Goal: Transaction & Acquisition: Book appointment/travel/reservation

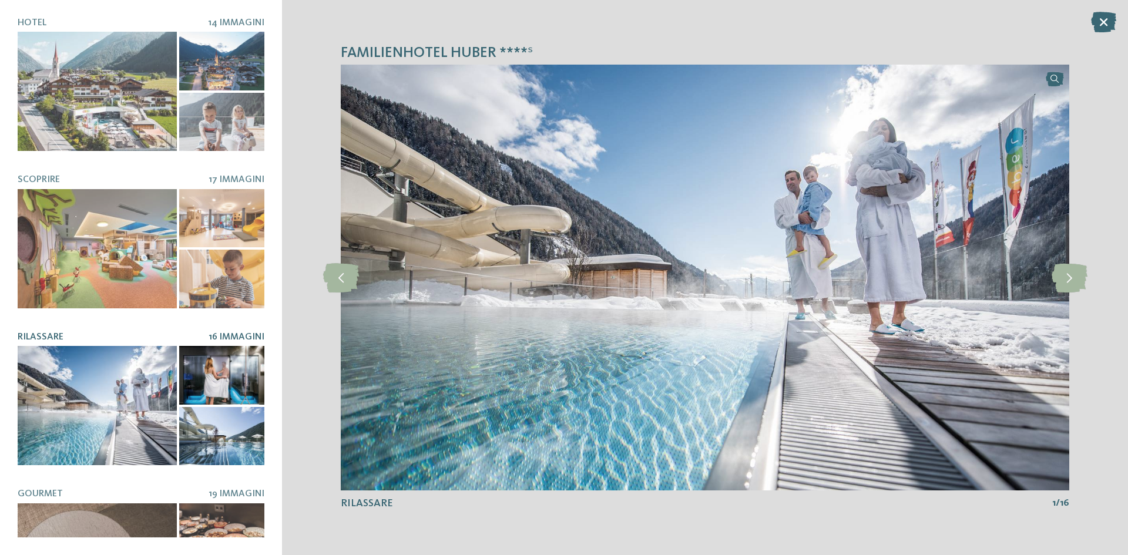
scroll to position [162, 0]
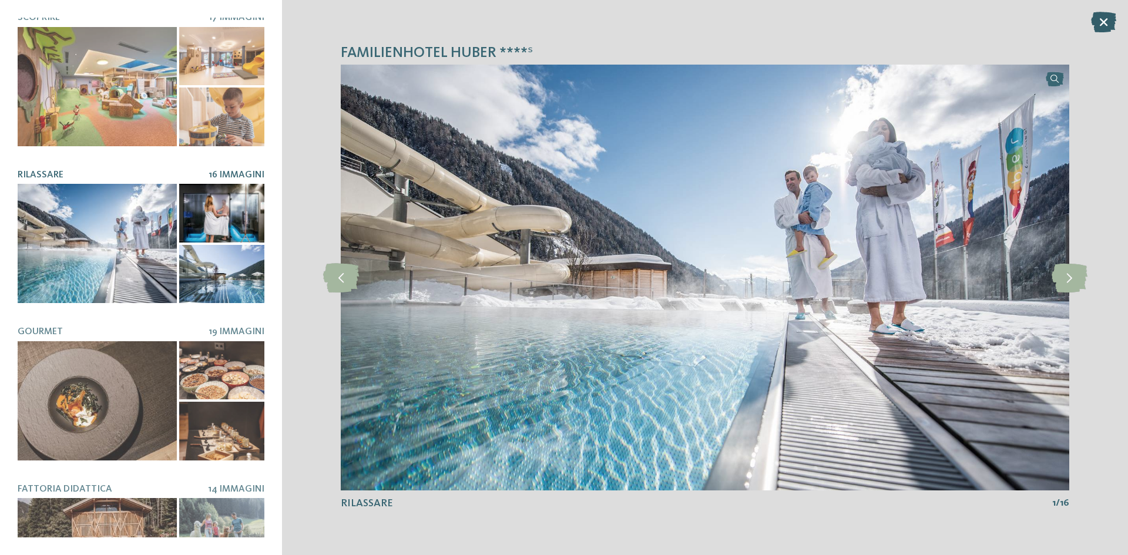
click at [1098, 22] on icon at bounding box center [1103, 22] width 25 height 21
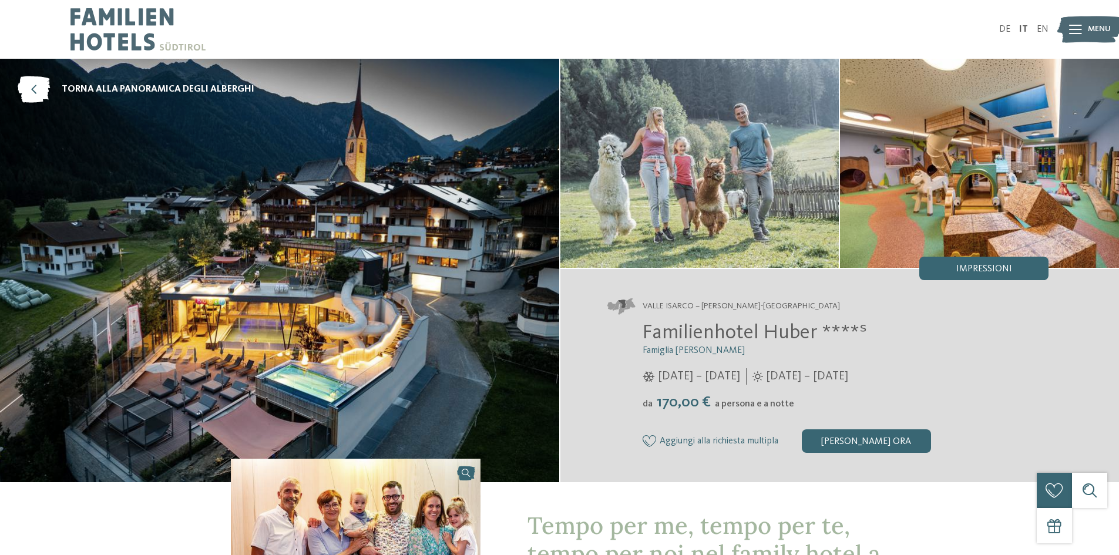
click at [1004, 22] on div "DE IT EN Menu" at bounding box center [804, 29] width 489 height 59
click at [1005, 29] on link "DE" at bounding box center [1004, 29] width 11 height 9
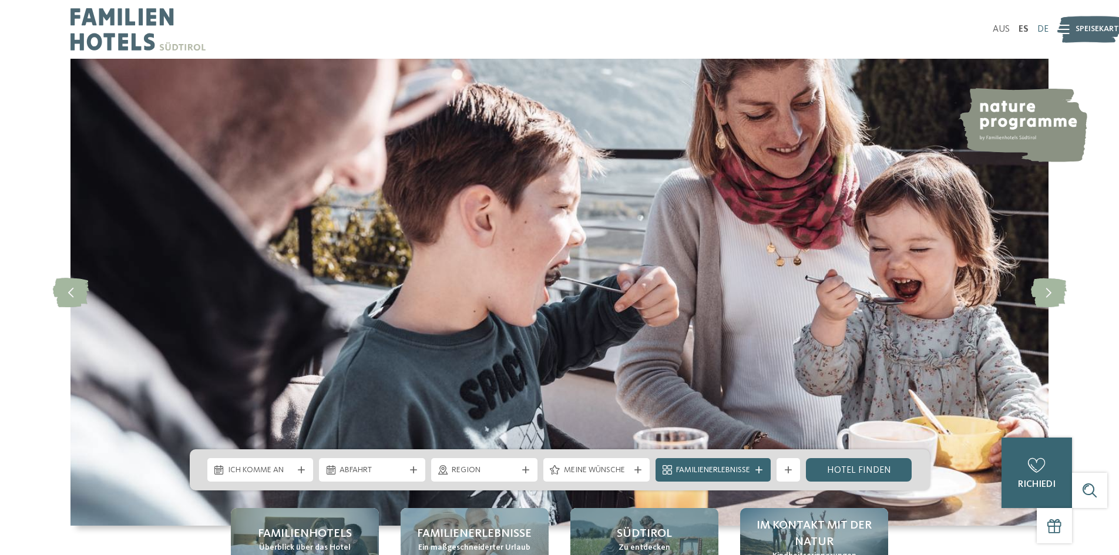
click at [1039, 28] on font "DE" at bounding box center [1042, 29] width 11 height 9
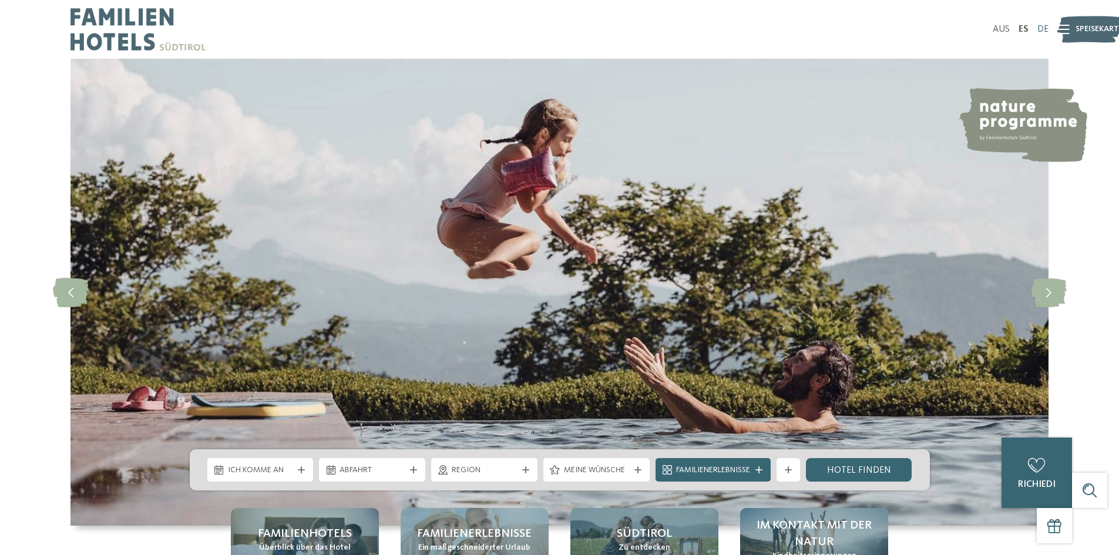
click at [1041, 28] on font "DE" at bounding box center [1042, 29] width 11 height 9
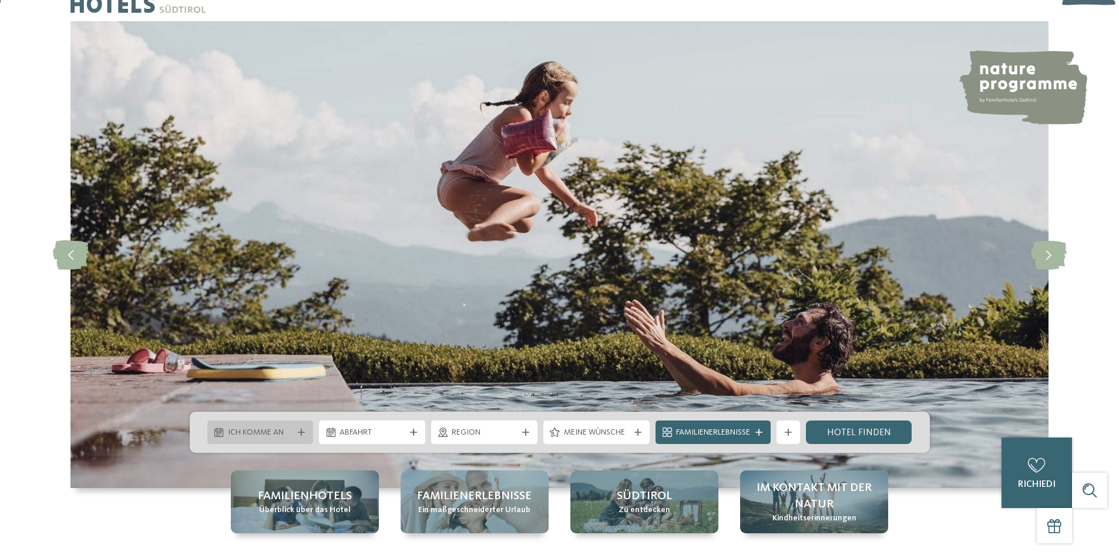
scroll to position [59, 0]
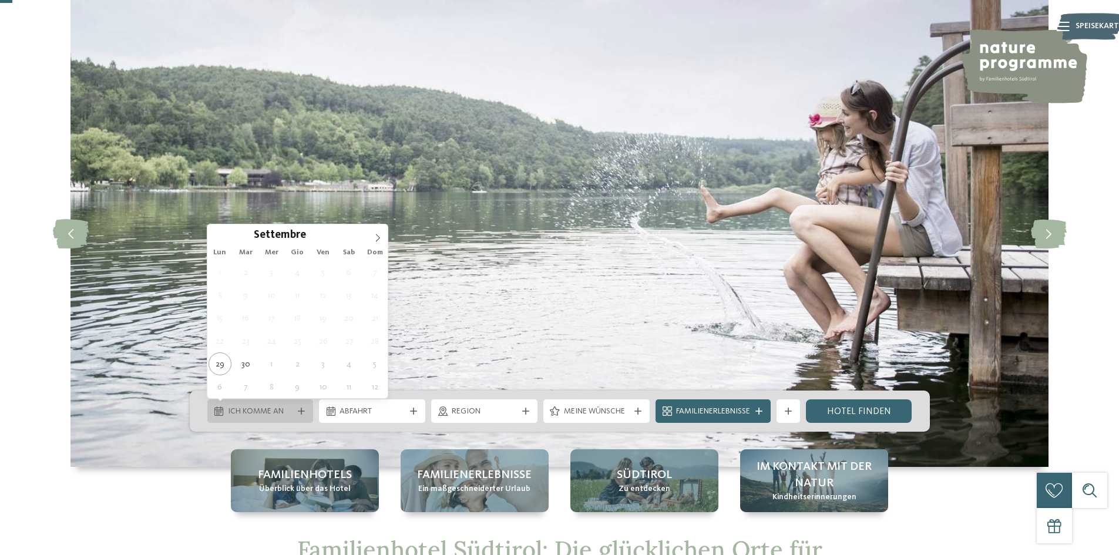
click at [301, 407] on div "Ich komme an" at bounding box center [260, 410] width 106 height 23
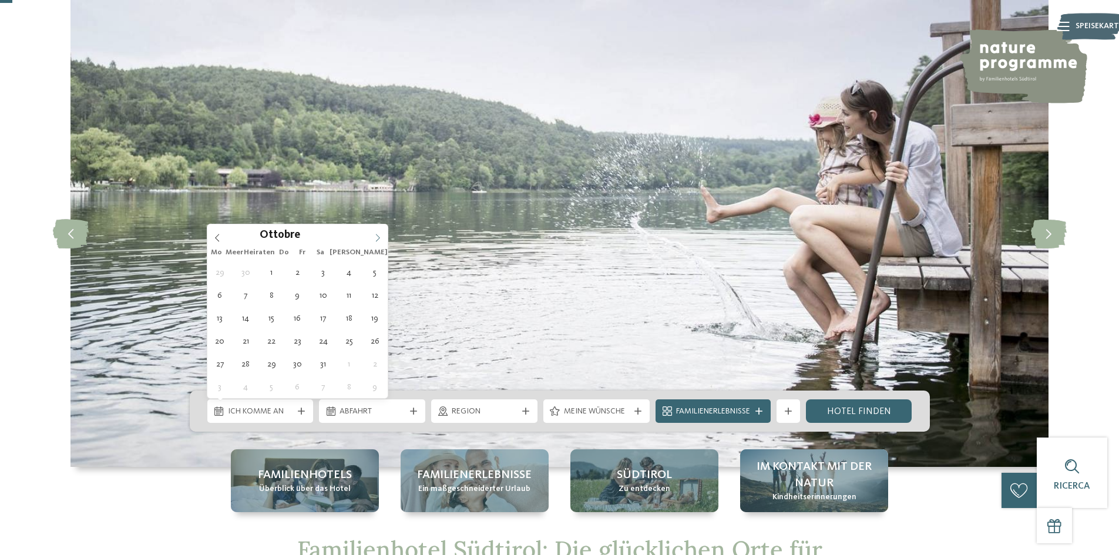
click at [379, 235] on icon at bounding box center [378, 238] width 8 height 8
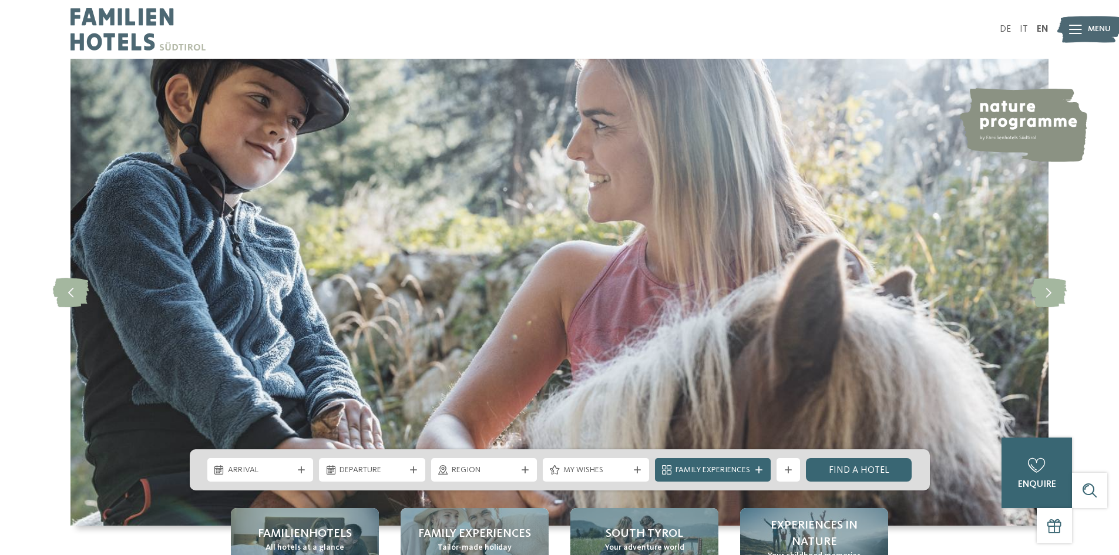
click at [816, 205] on img at bounding box center [559, 292] width 978 height 467
click at [1007, 31] on link "DE" at bounding box center [1005, 29] width 11 height 9
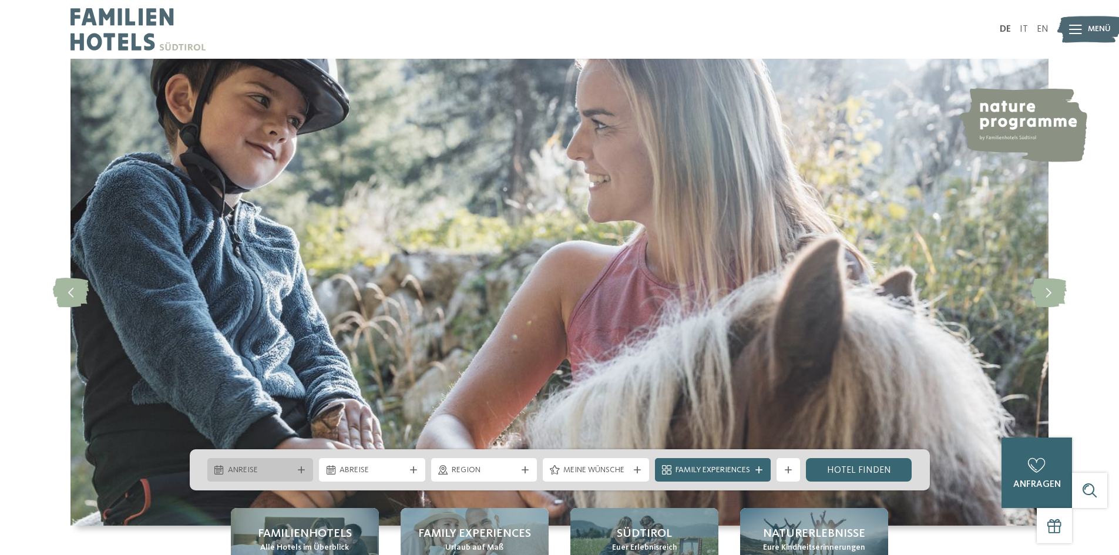
click at [301, 469] on icon at bounding box center [301, 469] width 7 height 7
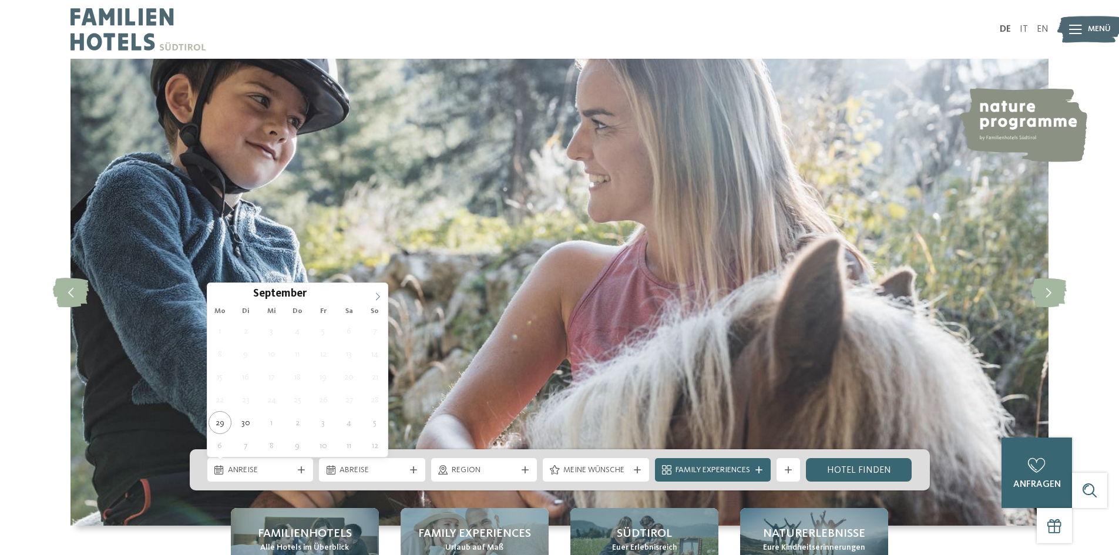
click at [376, 295] on icon at bounding box center [378, 296] width 8 height 8
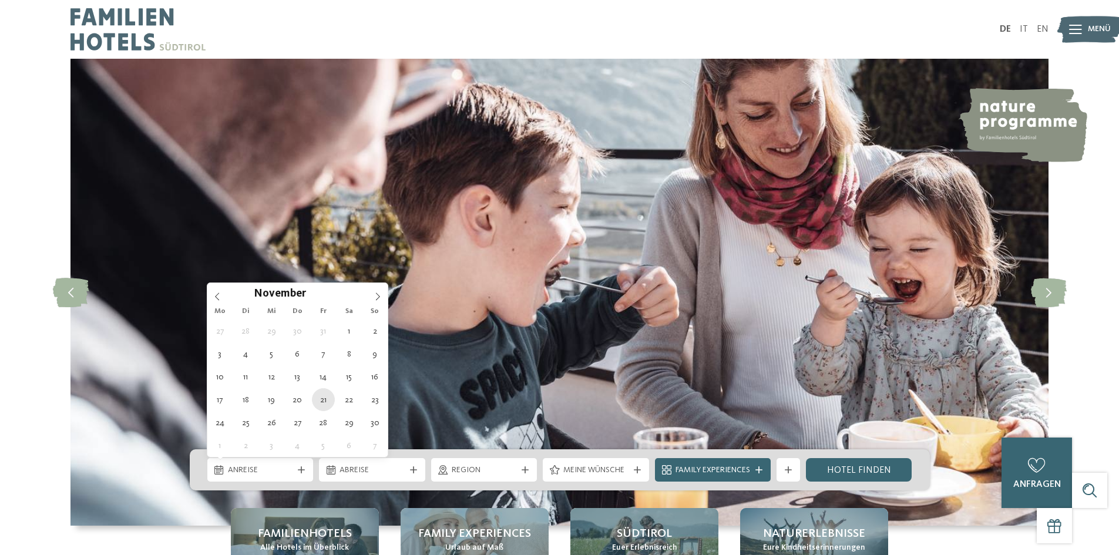
type div "21.11.2025"
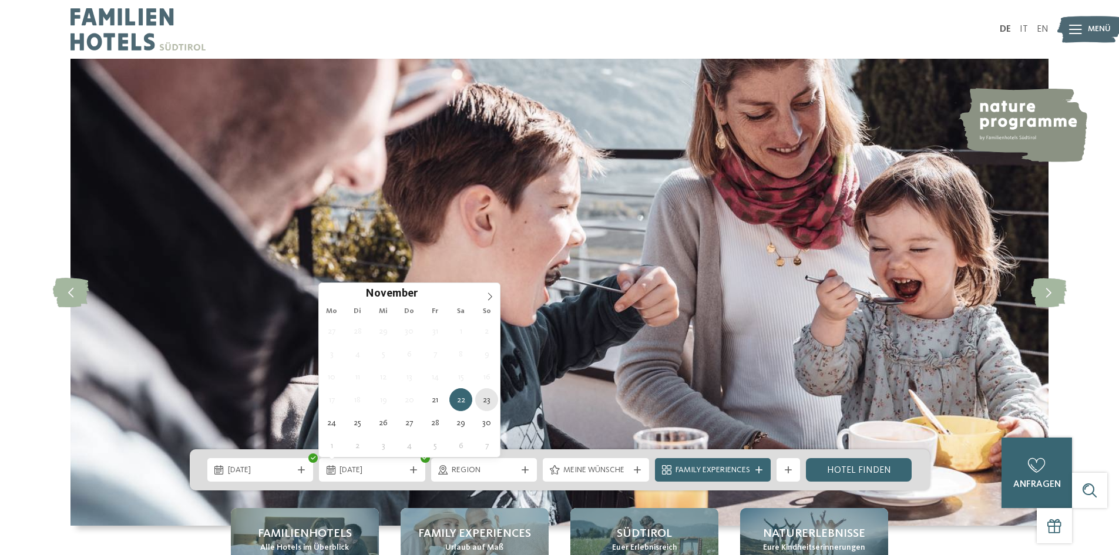
type div "23.11.2025"
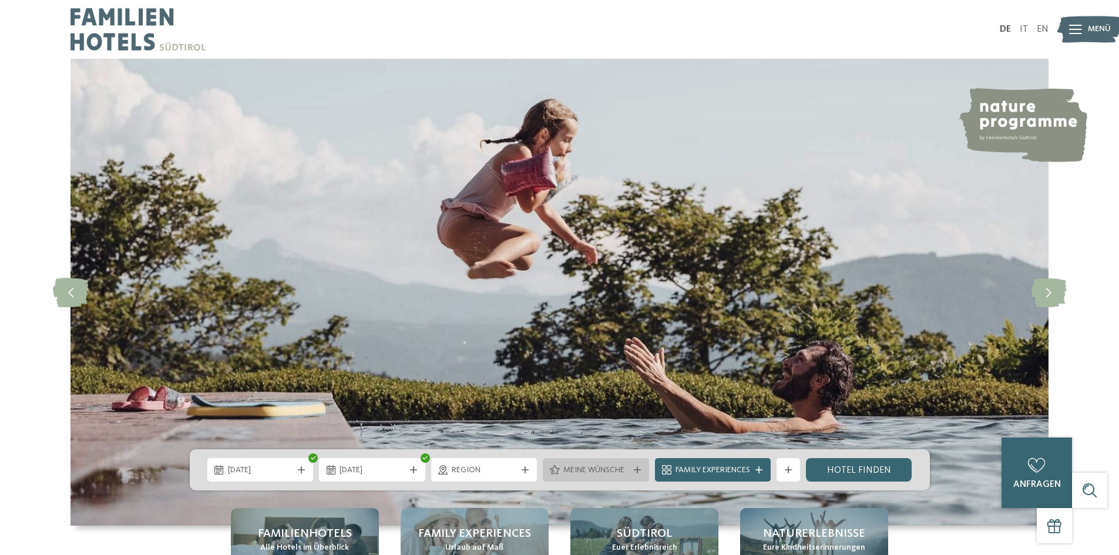
click at [634, 466] on div "Meine Wünsche" at bounding box center [596, 469] width 106 height 23
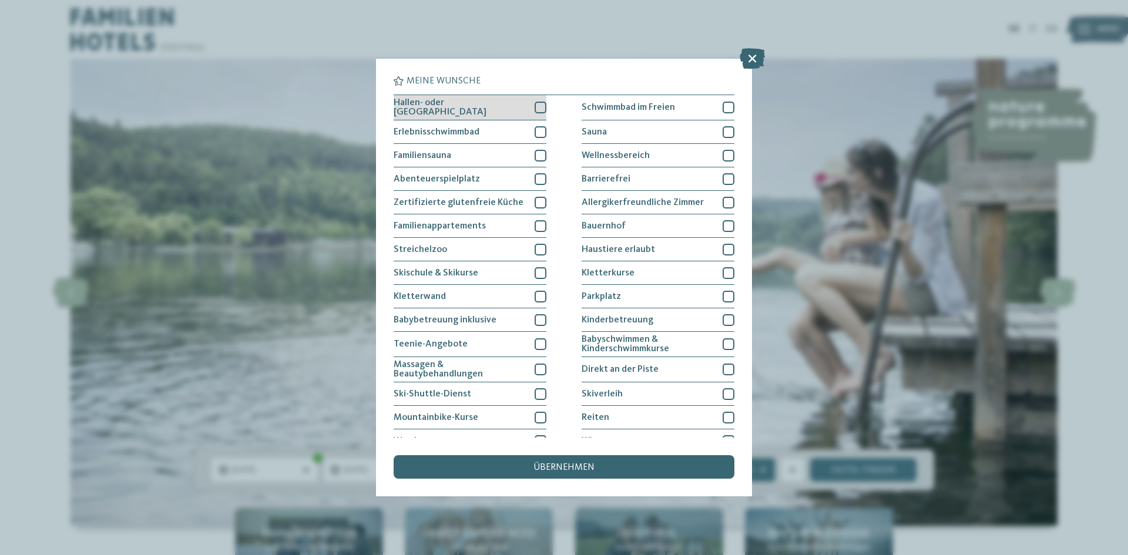
click at [538, 107] on div at bounding box center [540, 108] width 12 height 12
click at [537, 126] on div at bounding box center [540, 132] width 12 height 12
click at [539, 153] on div at bounding box center [540, 156] width 12 height 12
click at [540, 173] on div at bounding box center [540, 179] width 12 height 12
click at [535, 244] on div at bounding box center [540, 250] width 12 height 12
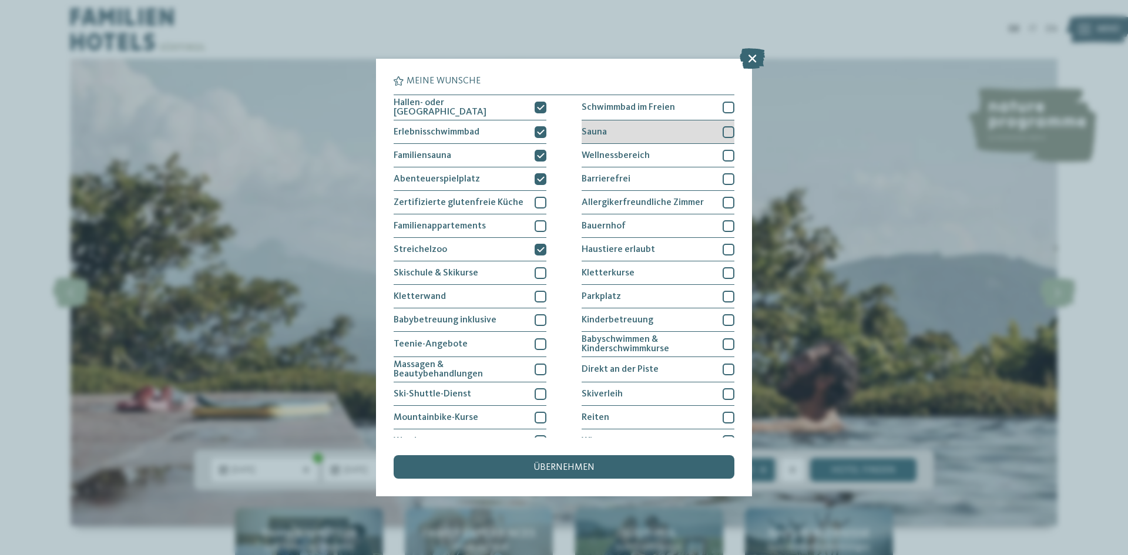
click at [723, 130] on div at bounding box center [728, 132] width 12 height 12
click at [724, 150] on div at bounding box center [728, 156] width 12 height 12
click at [574, 468] on span "übernehmen" at bounding box center [563, 467] width 61 height 9
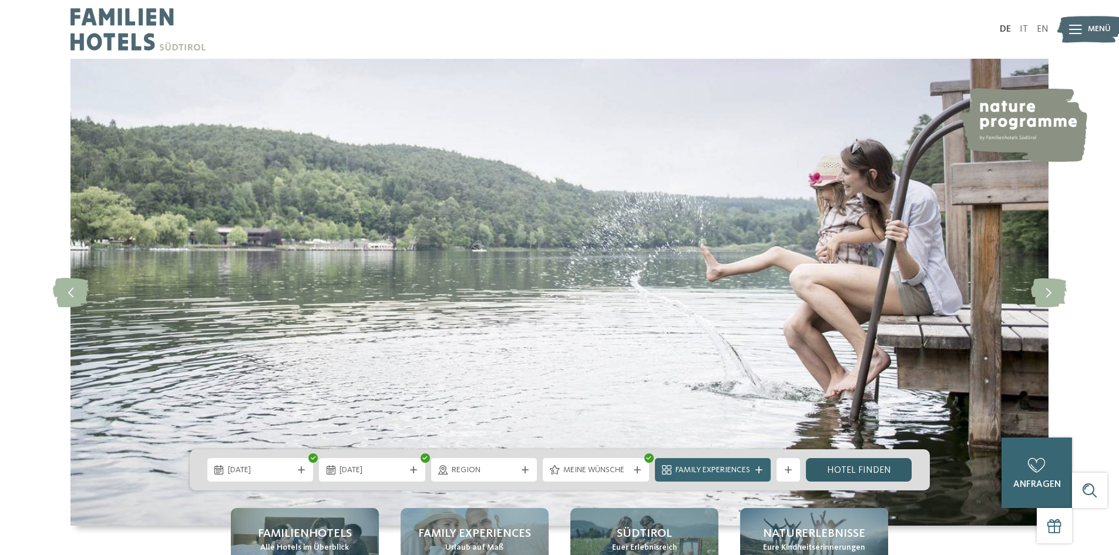
click at [852, 465] on link "Hotel finden" at bounding box center [859, 469] width 106 height 23
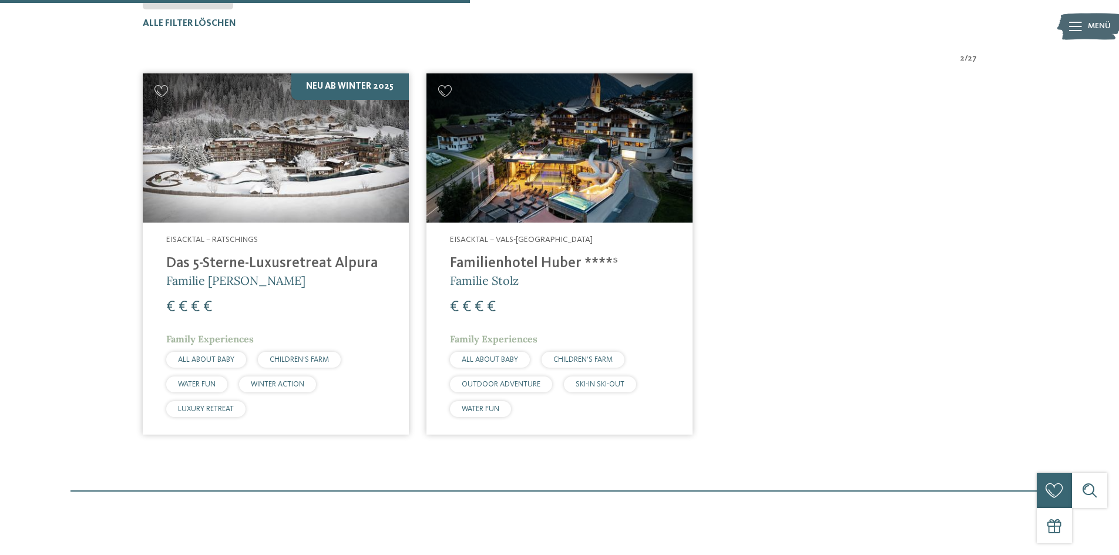
click at [264, 163] on img at bounding box center [276, 148] width 266 height 150
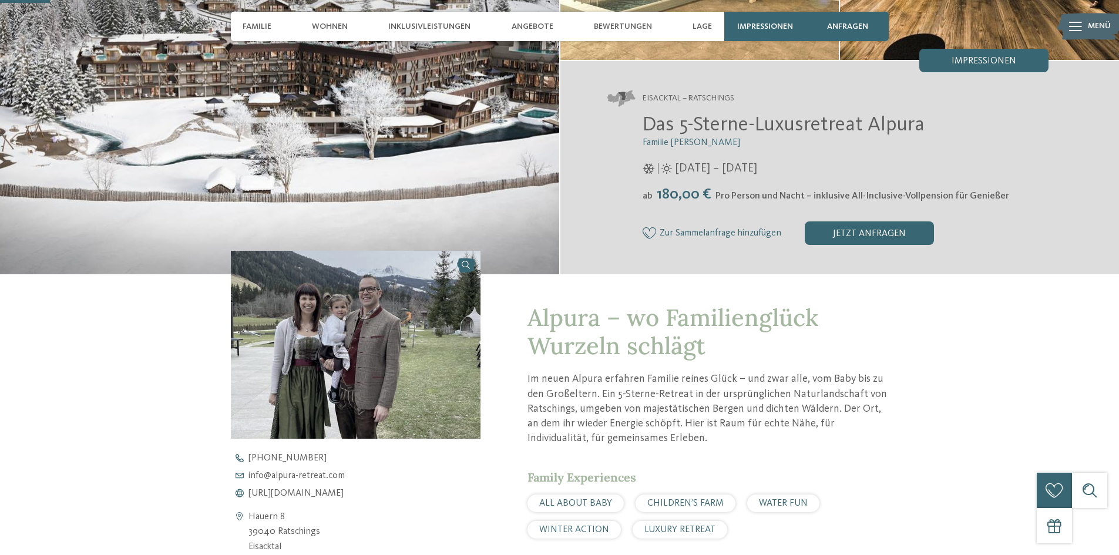
scroll to position [235, 0]
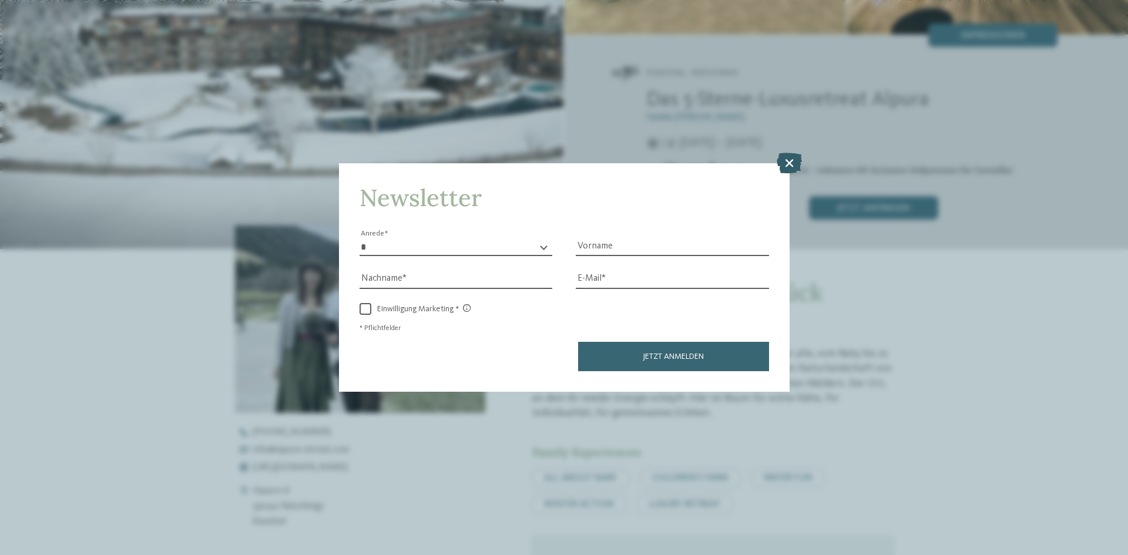
click at [790, 164] on icon at bounding box center [788, 163] width 25 height 21
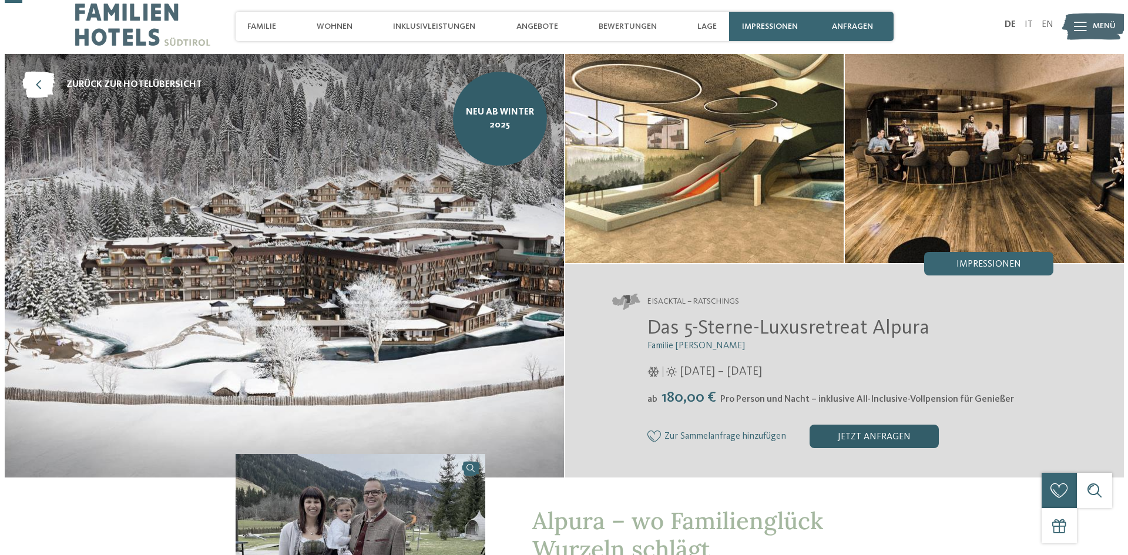
scroll to position [0, 0]
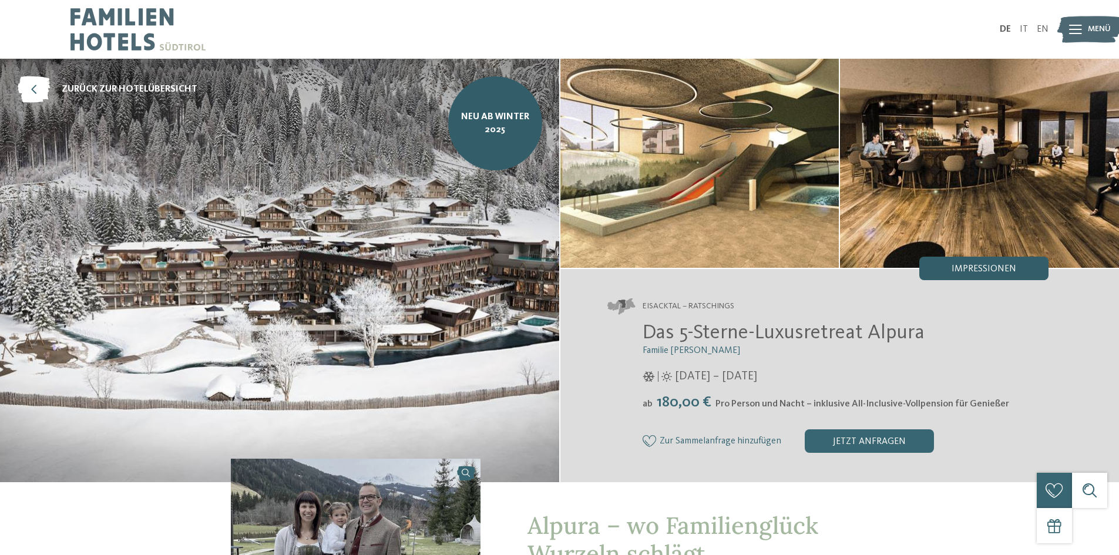
click at [981, 271] on span "Impressionen" at bounding box center [983, 268] width 65 height 9
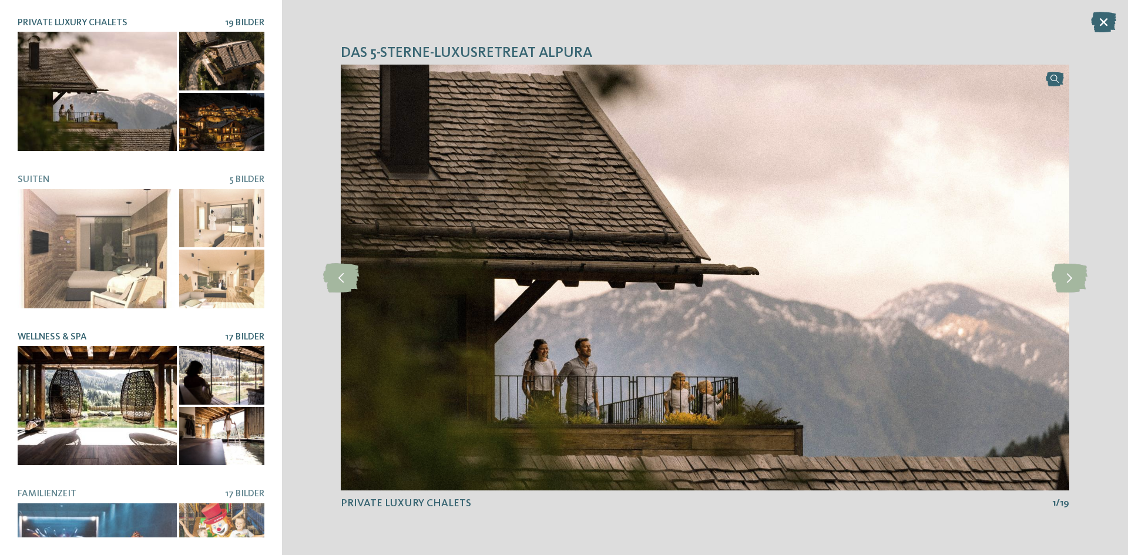
click at [112, 382] on div at bounding box center [97, 405] width 159 height 119
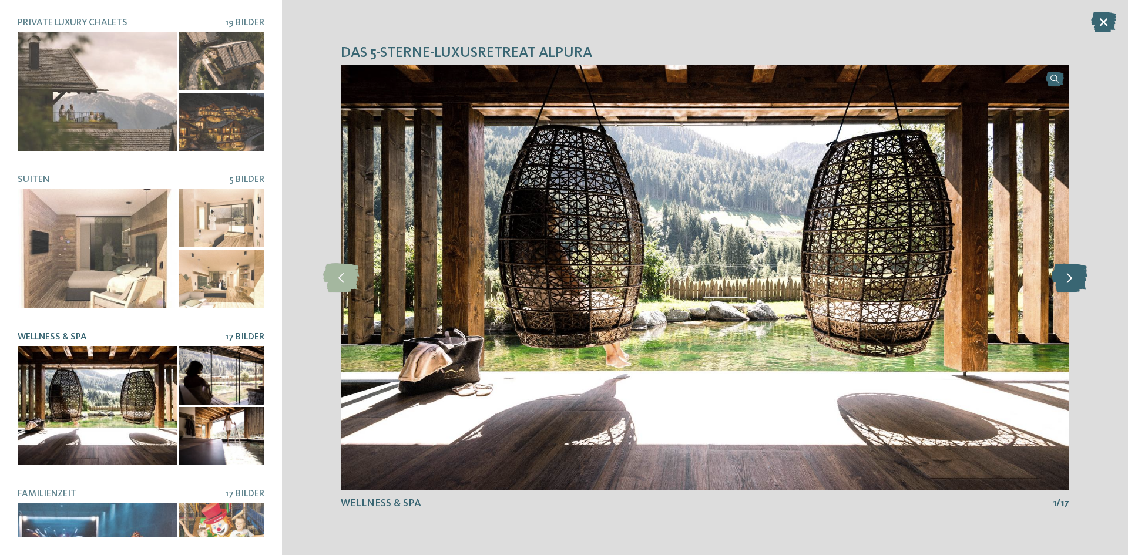
click at [1073, 277] on icon at bounding box center [1069, 277] width 36 height 29
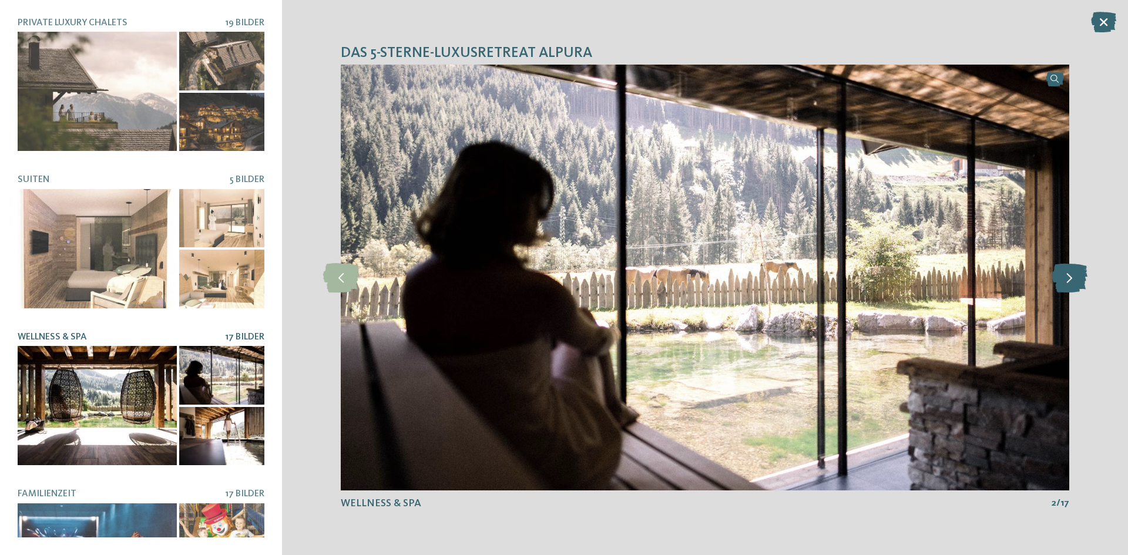
click at [1073, 277] on icon at bounding box center [1069, 277] width 36 height 29
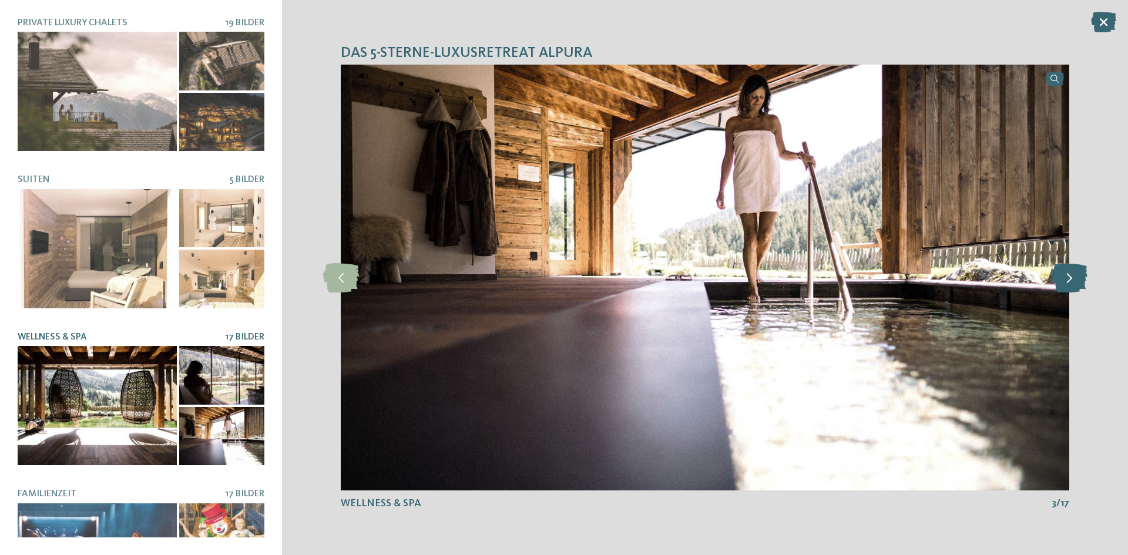
click at [1073, 277] on icon at bounding box center [1069, 277] width 36 height 29
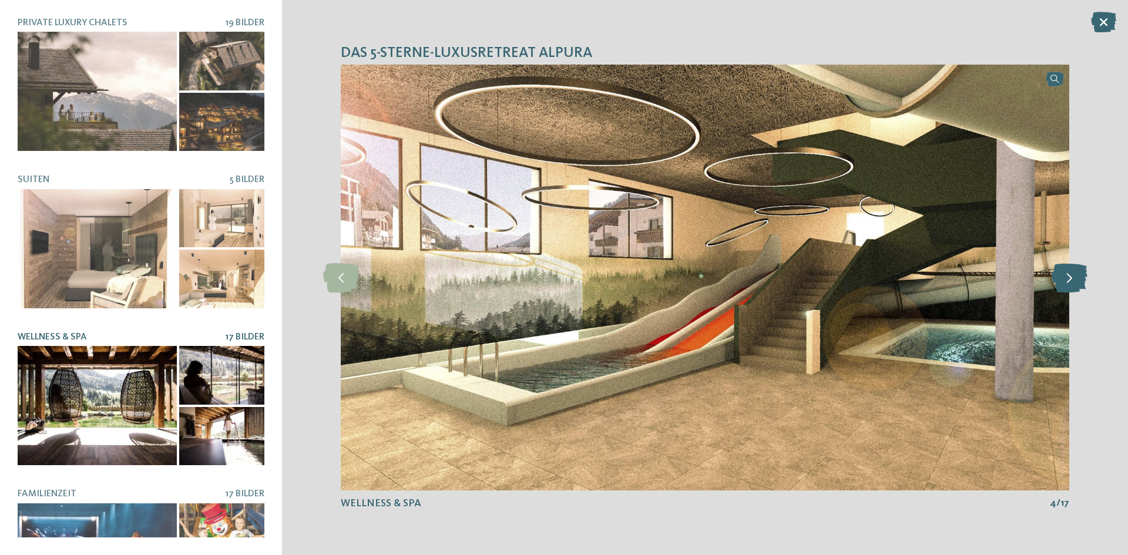
click at [1073, 277] on icon at bounding box center [1069, 277] width 36 height 29
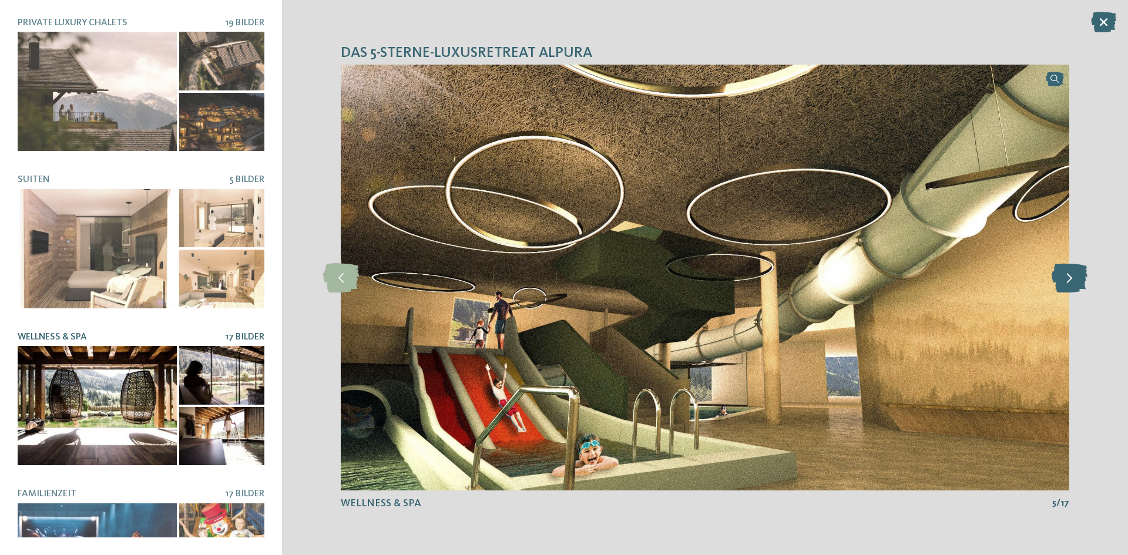
click at [1072, 277] on icon at bounding box center [1069, 277] width 36 height 29
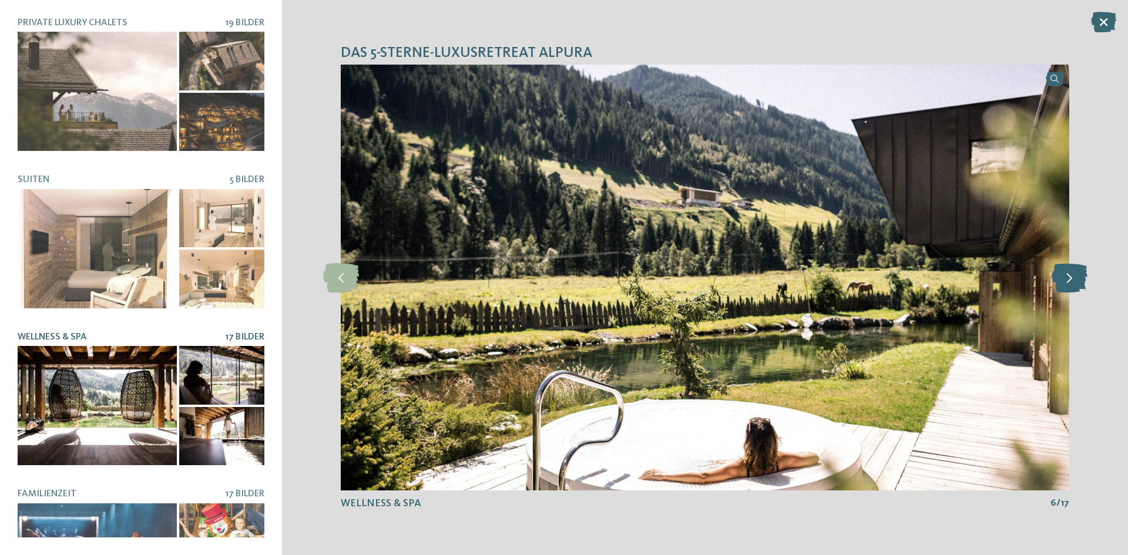
click at [1072, 277] on icon at bounding box center [1069, 277] width 36 height 29
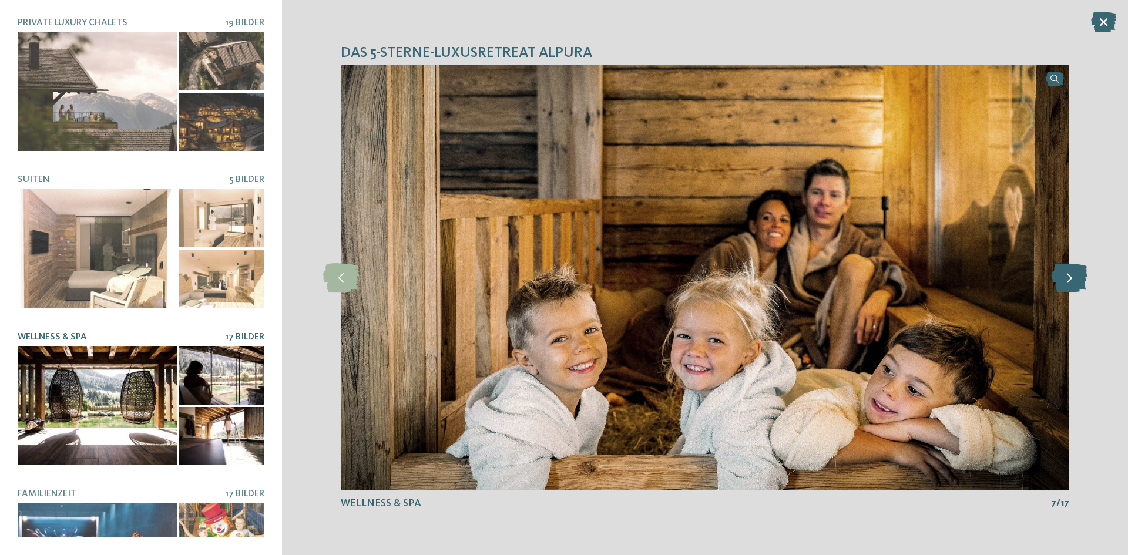
click at [1072, 277] on icon at bounding box center [1069, 277] width 36 height 29
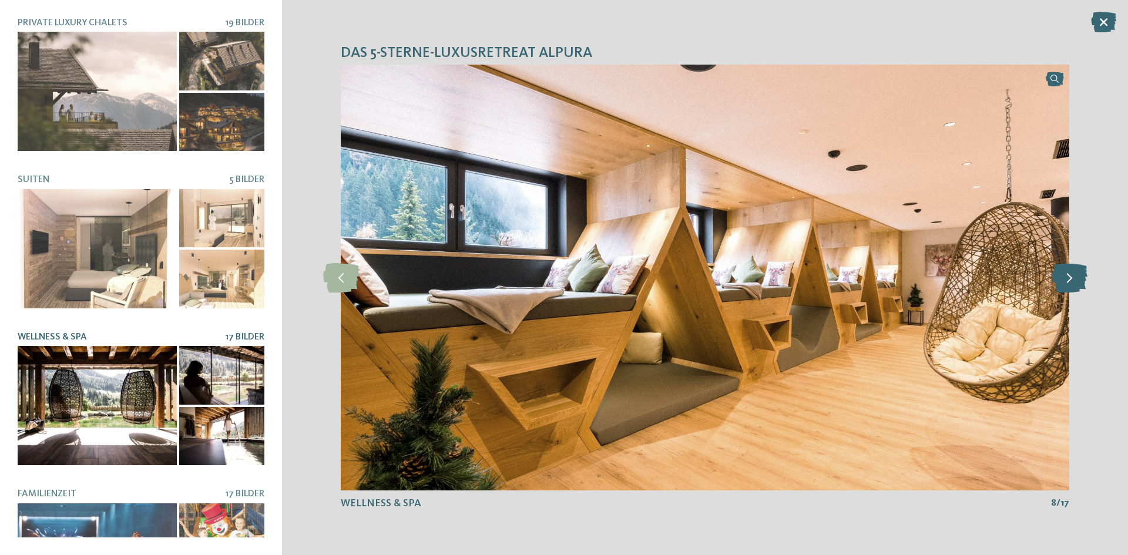
click at [1072, 277] on icon at bounding box center [1069, 277] width 36 height 29
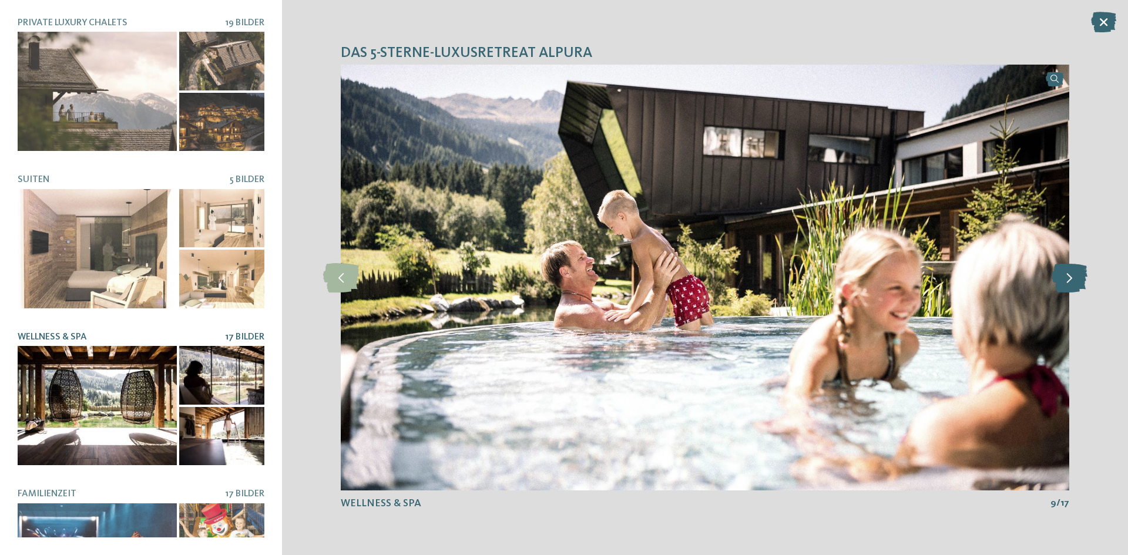
click at [1072, 277] on icon at bounding box center [1069, 277] width 36 height 29
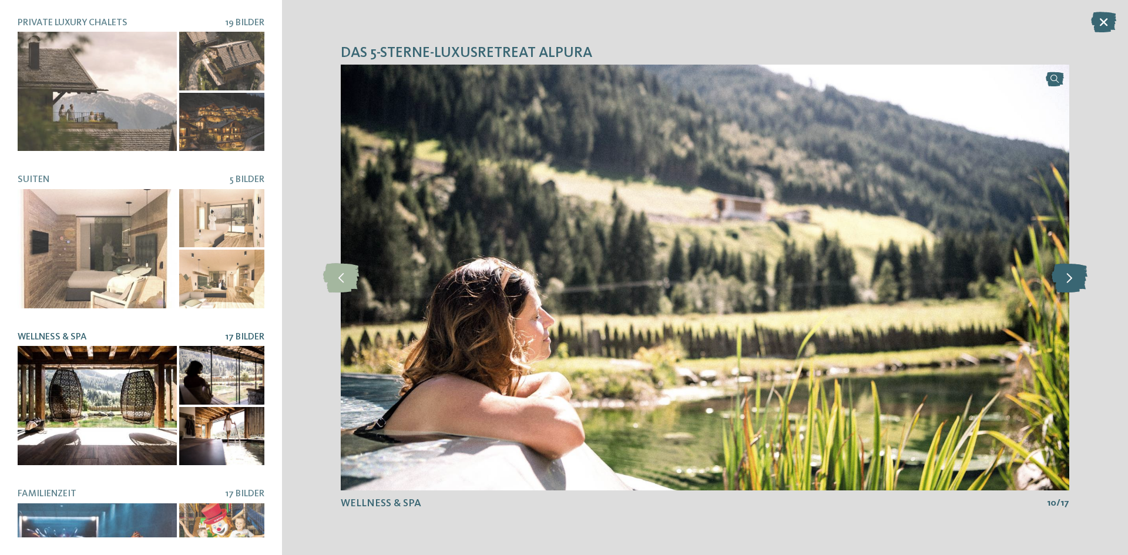
click at [1072, 277] on icon at bounding box center [1069, 277] width 36 height 29
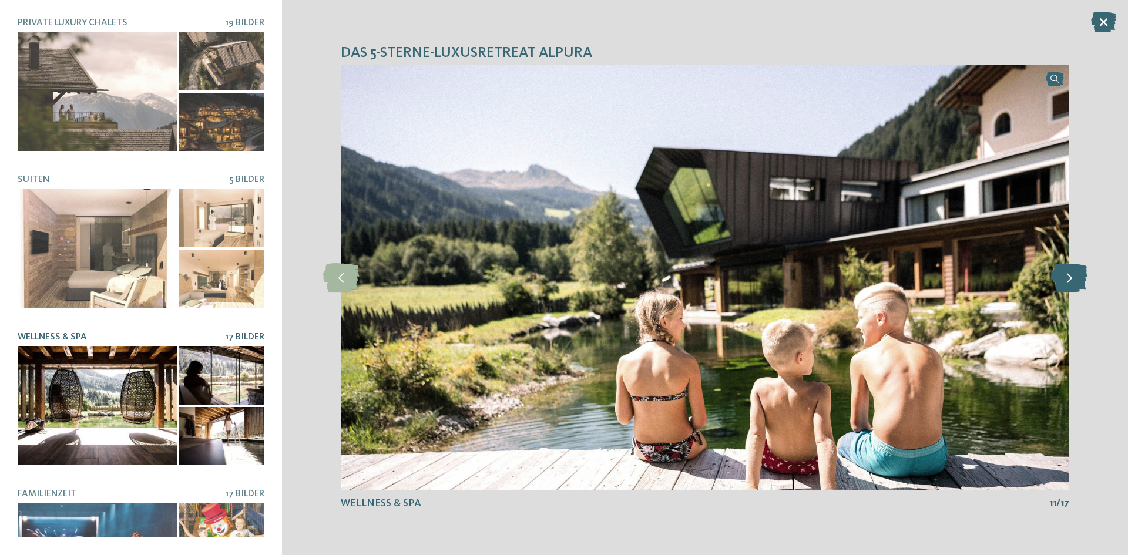
click at [1072, 277] on icon at bounding box center [1069, 277] width 36 height 29
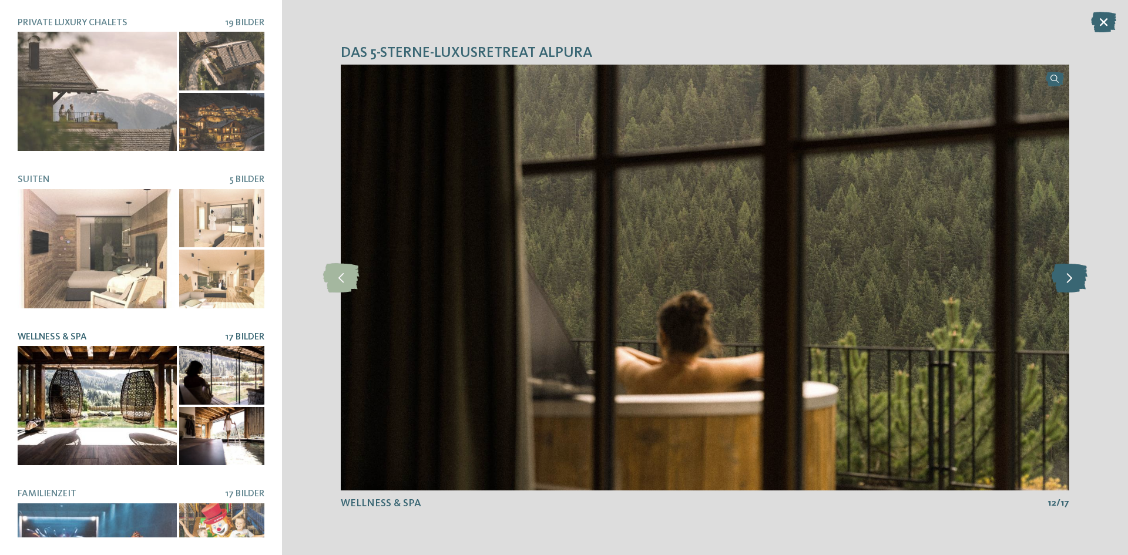
click at [1072, 277] on icon at bounding box center [1069, 277] width 36 height 29
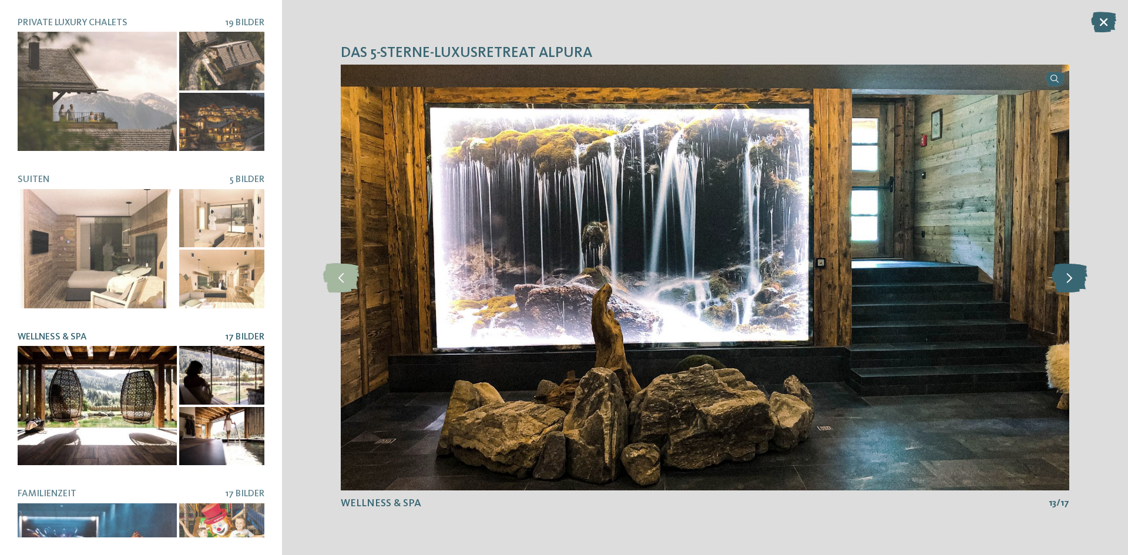
click at [1072, 277] on icon at bounding box center [1069, 277] width 36 height 29
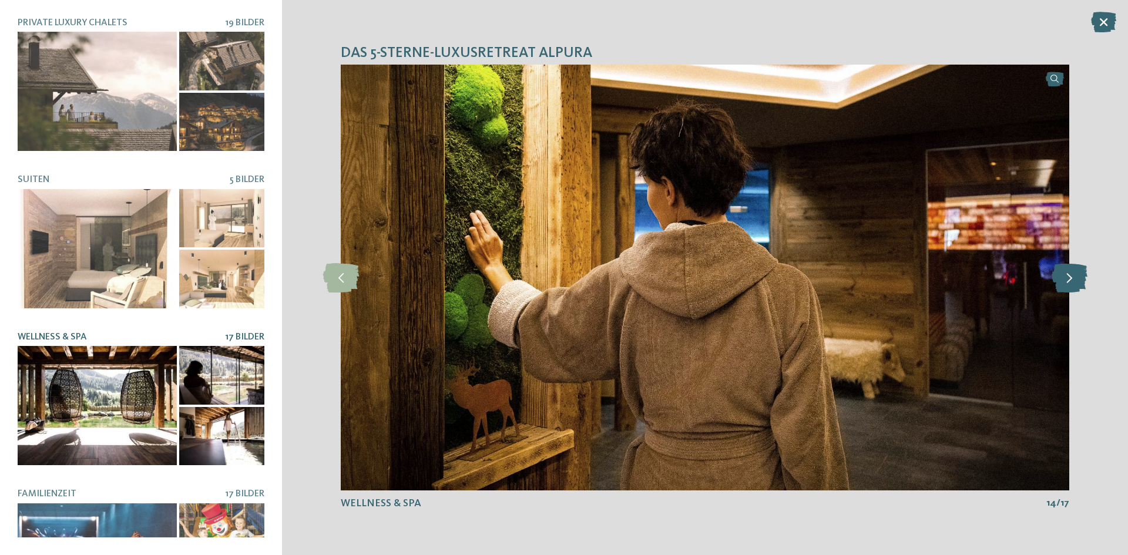
click at [1072, 277] on icon at bounding box center [1069, 277] width 36 height 29
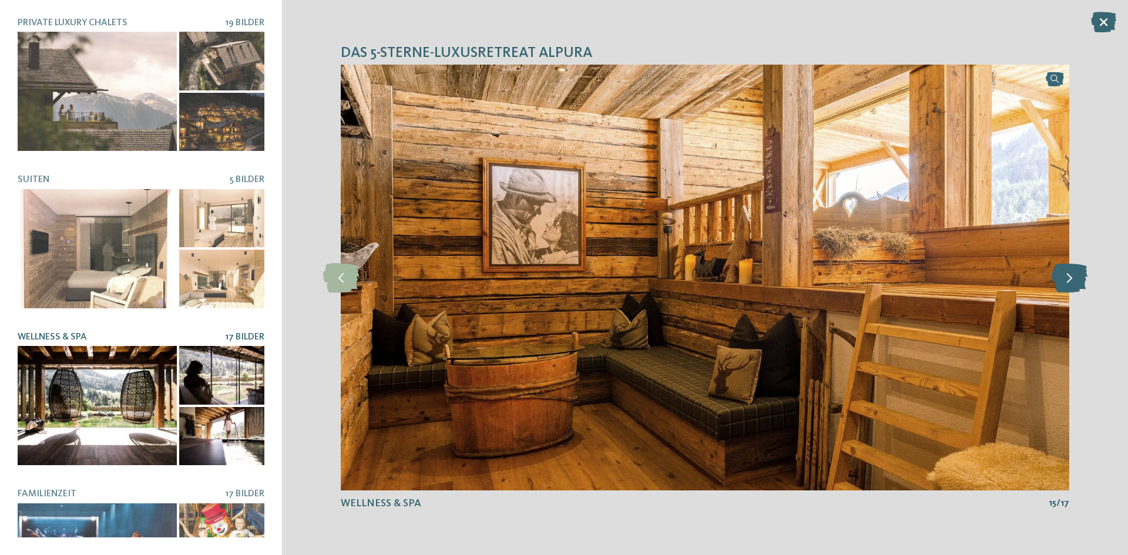
click at [1072, 277] on icon at bounding box center [1069, 277] width 36 height 29
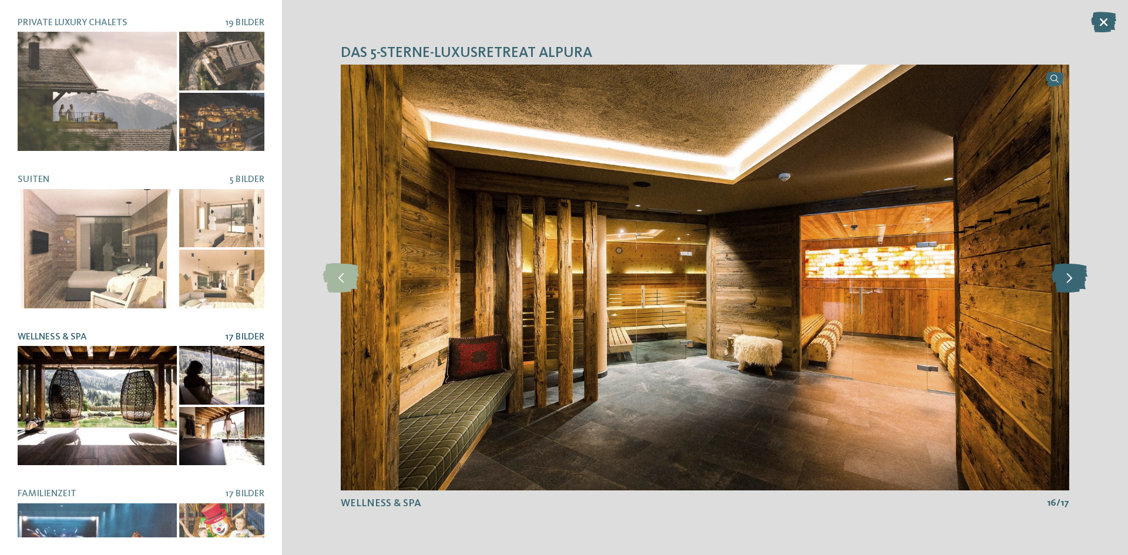
click at [1072, 277] on icon at bounding box center [1069, 277] width 36 height 29
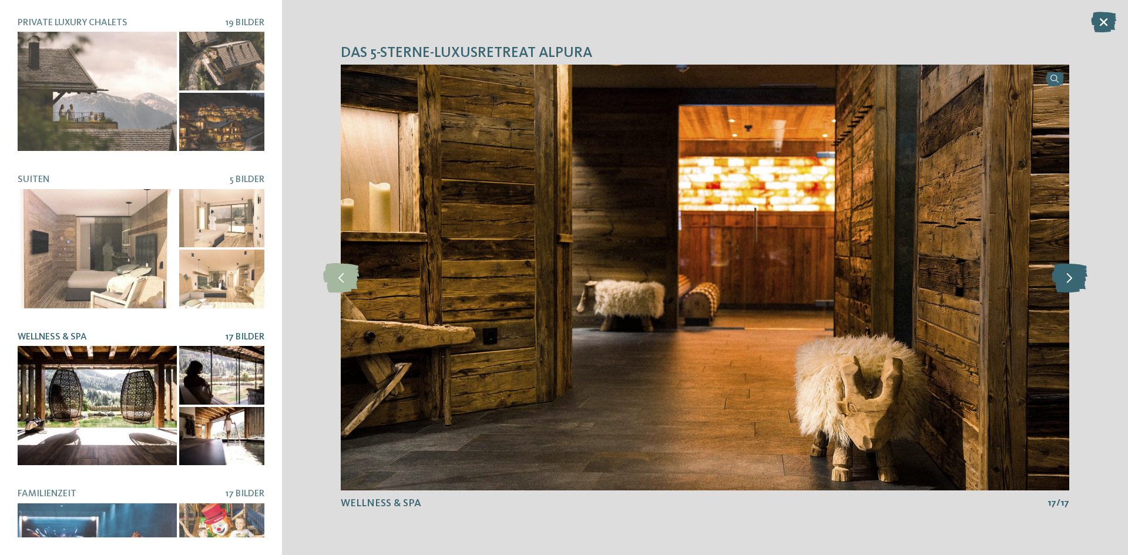
click at [1072, 277] on icon at bounding box center [1069, 277] width 36 height 29
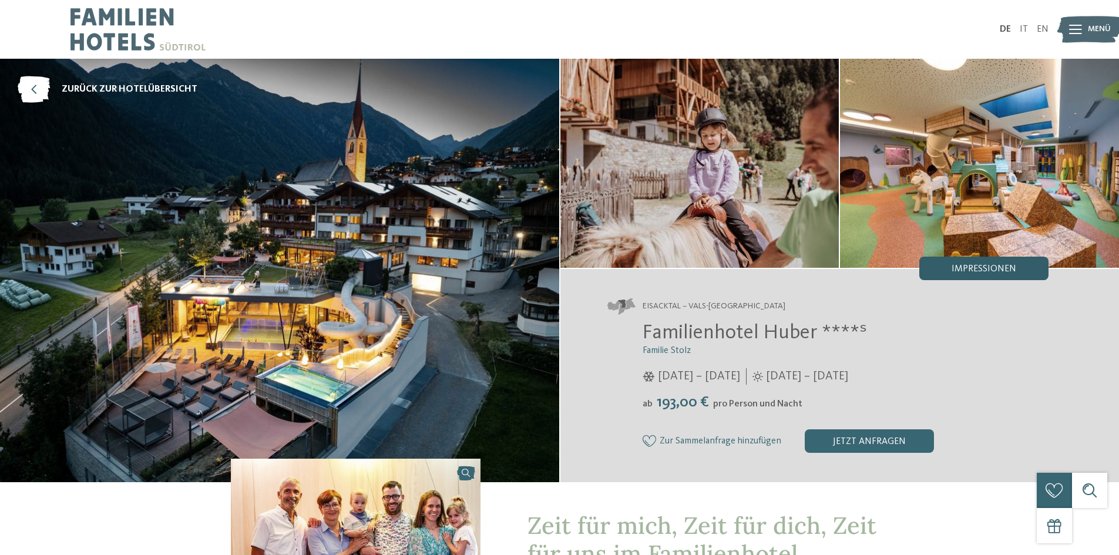
click at [956, 265] on span "Impressionen" at bounding box center [983, 268] width 65 height 9
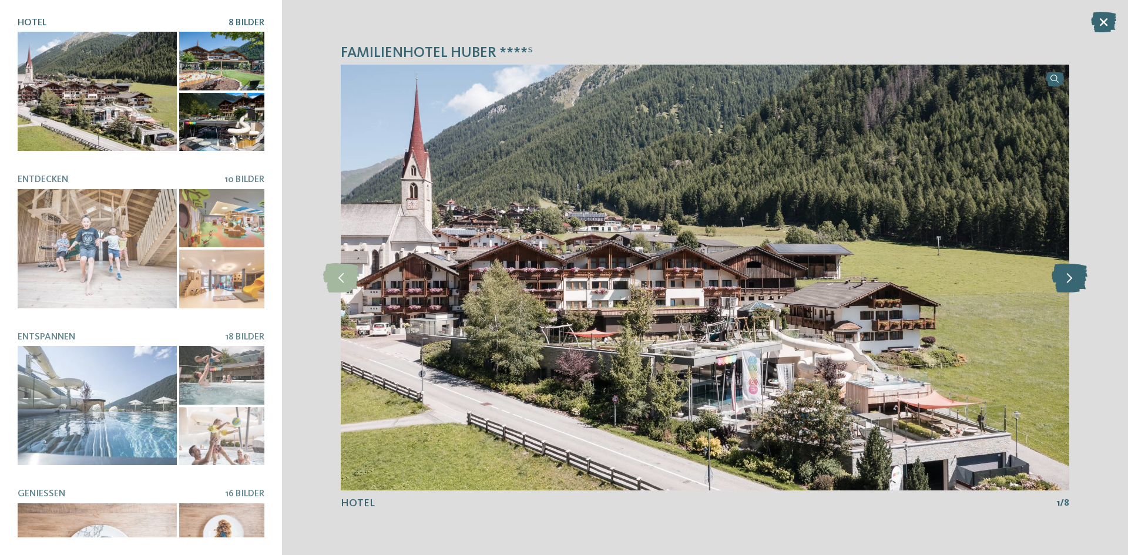
click at [1073, 278] on icon at bounding box center [1069, 277] width 36 height 29
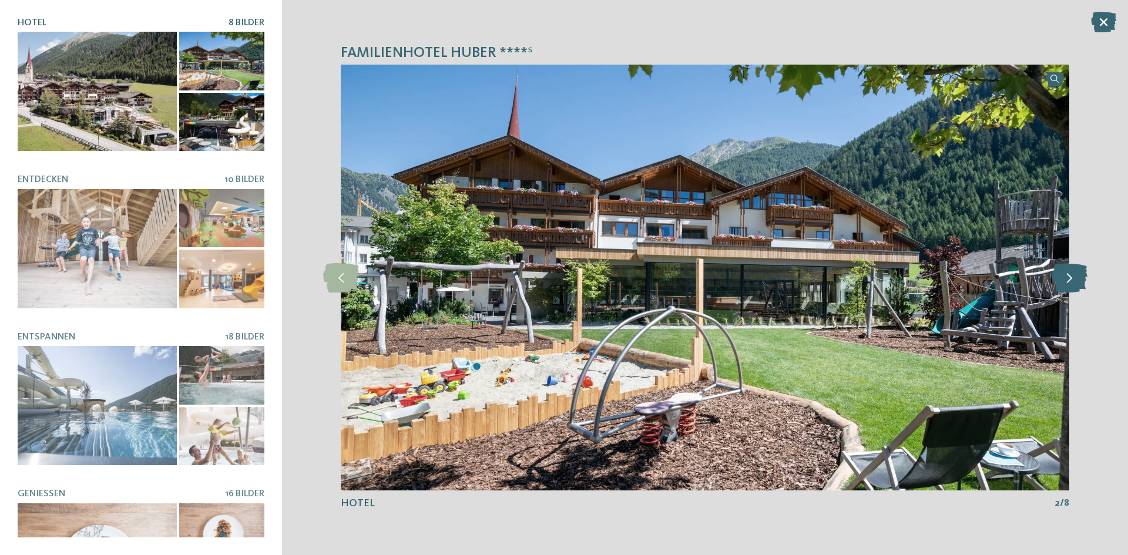
click at [1073, 278] on icon at bounding box center [1069, 277] width 36 height 29
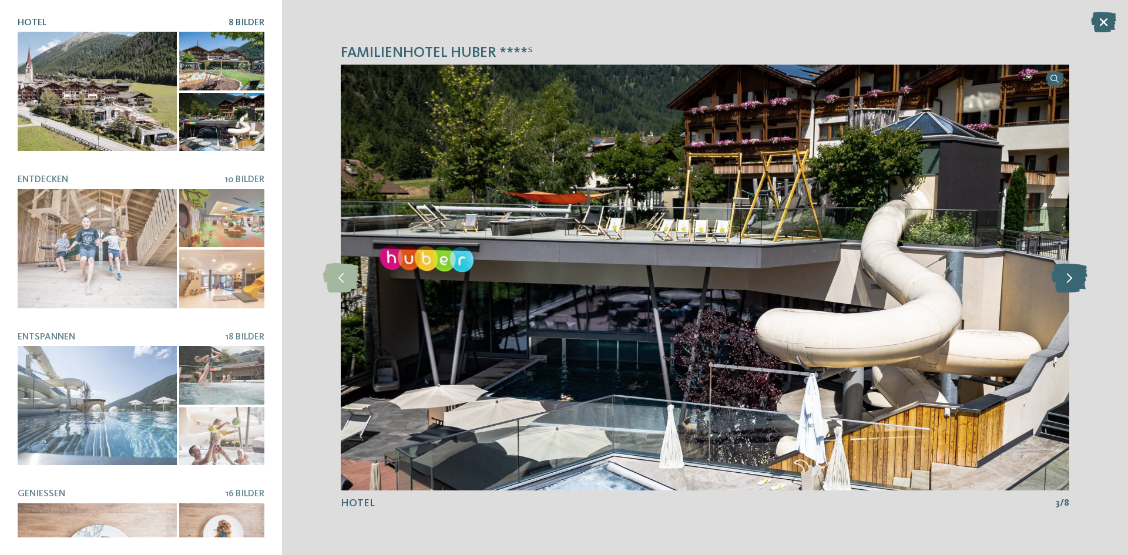
click at [1073, 278] on icon at bounding box center [1069, 277] width 36 height 29
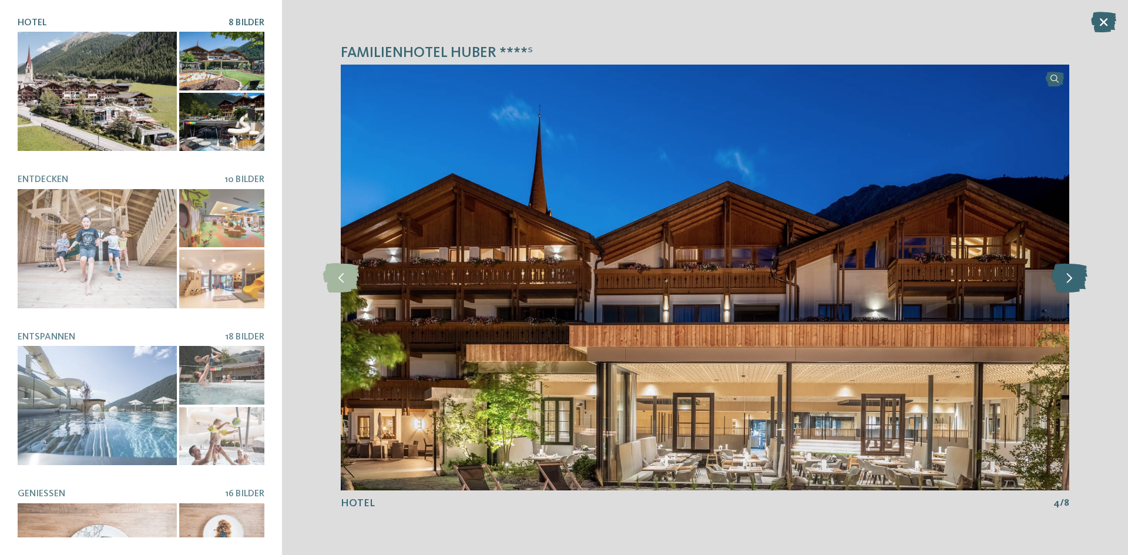
click at [1073, 278] on icon at bounding box center [1069, 277] width 36 height 29
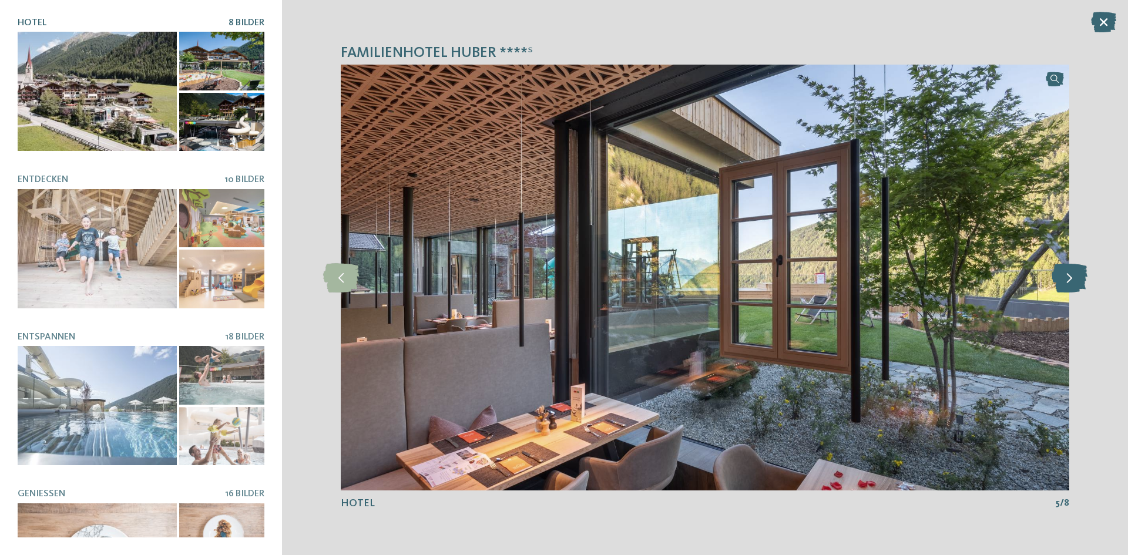
click at [1073, 278] on icon at bounding box center [1069, 277] width 36 height 29
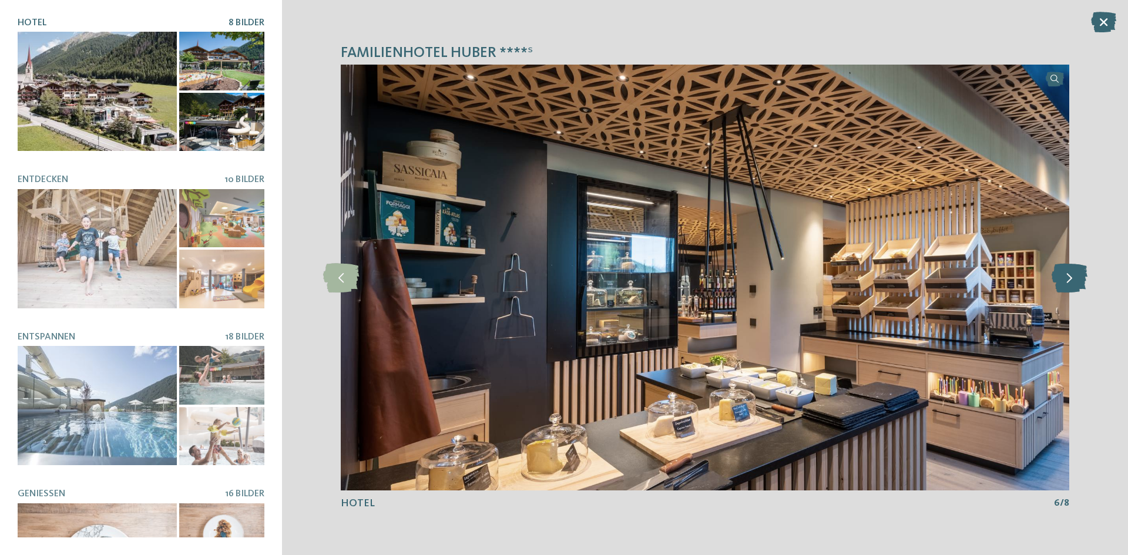
click at [1073, 278] on icon at bounding box center [1069, 277] width 36 height 29
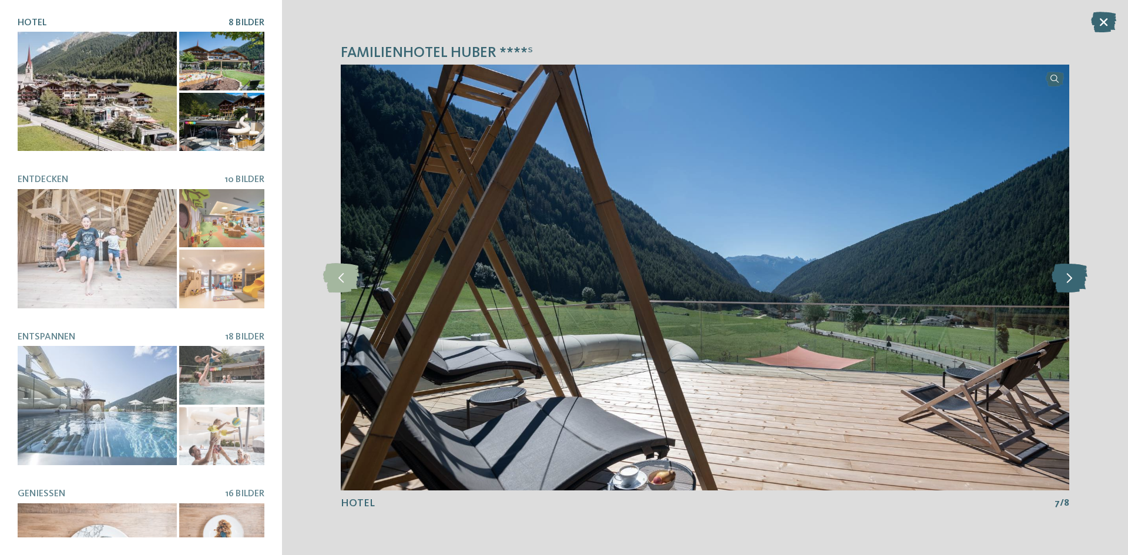
click at [1073, 278] on icon at bounding box center [1069, 277] width 36 height 29
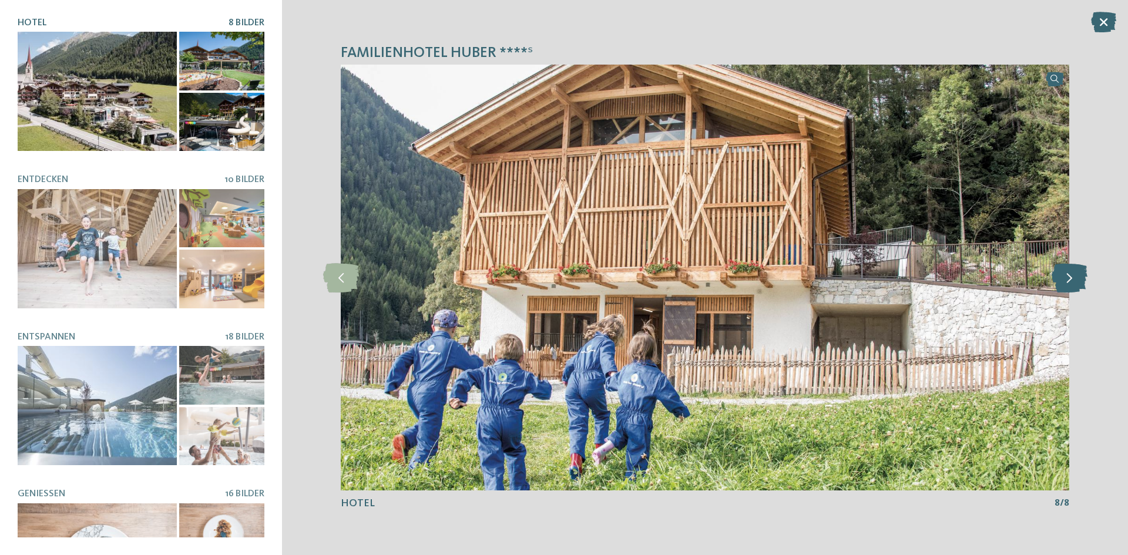
click at [1073, 278] on icon at bounding box center [1069, 277] width 36 height 29
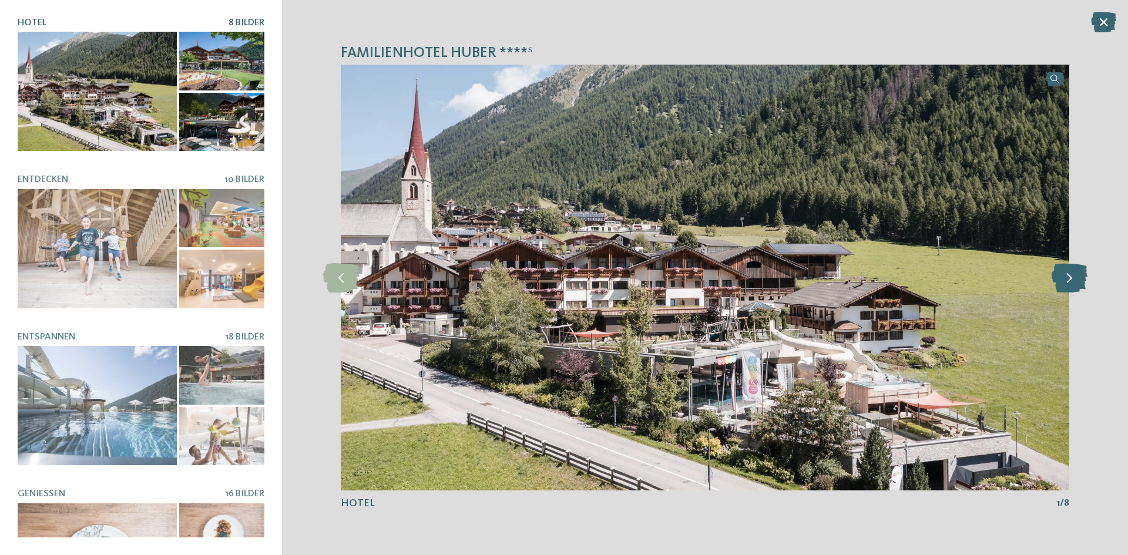
click at [1073, 278] on icon at bounding box center [1069, 277] width 36 height 29
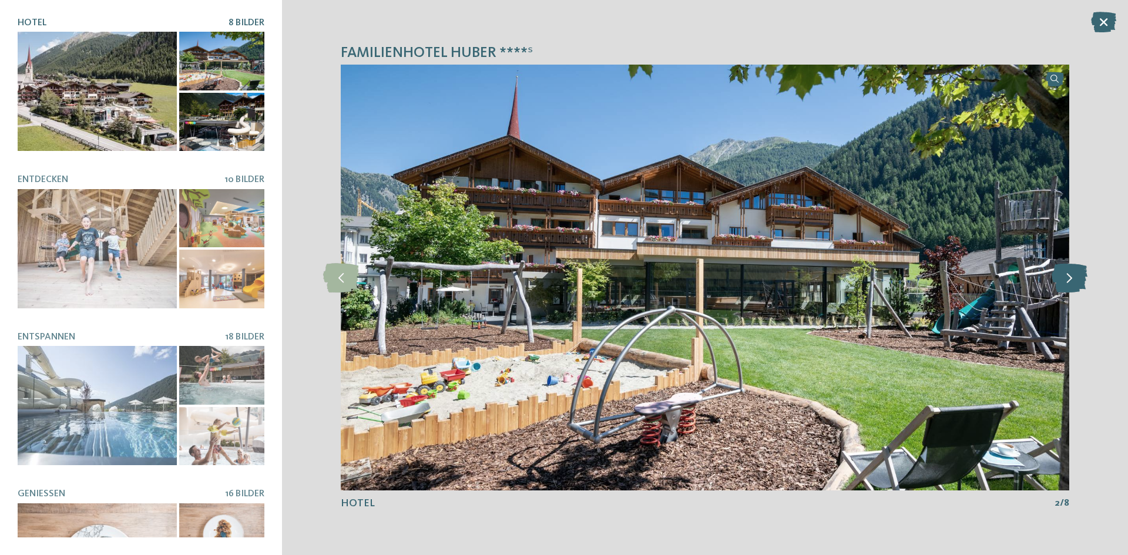
click at [1073, 278] on icon at bounding box center [1069, 277] width 36 height 29
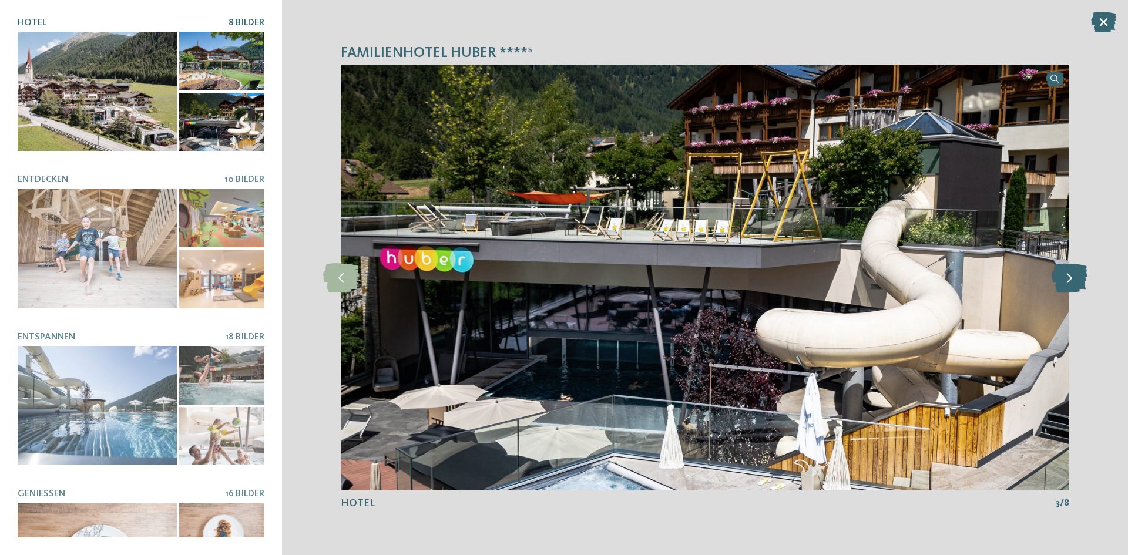
click at [1073, 278] on icon at bounding box center [1069, 277] width 36 height 29
